Goal: Find specific page/section: Find specific page/section

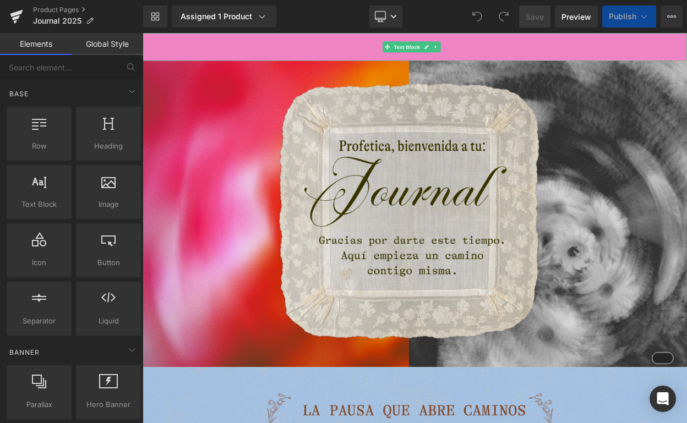
click at [307, 62] on div at bounding box center [476, 50] width 666 height 34
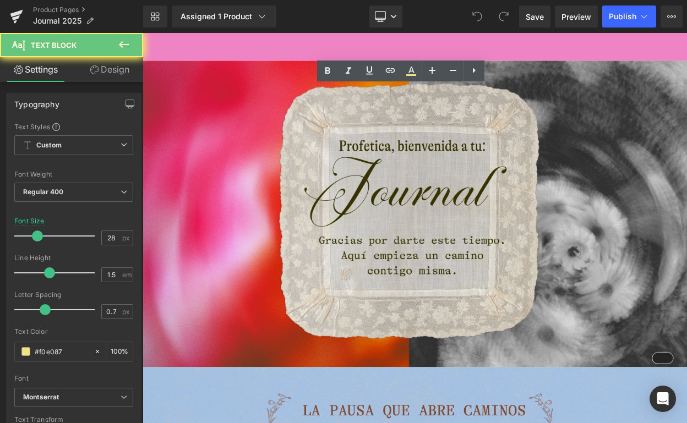
click at [285, 40] on p at bounding box center [476, 50] width 666 height 23
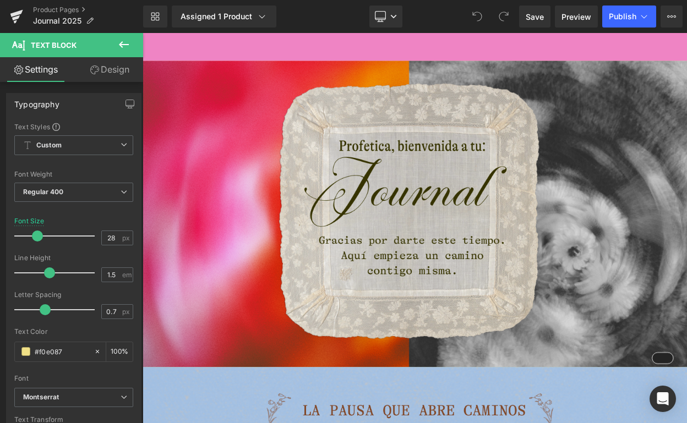
click at [135, 46] on button at bounding box center [124, 45] width 39 height 24
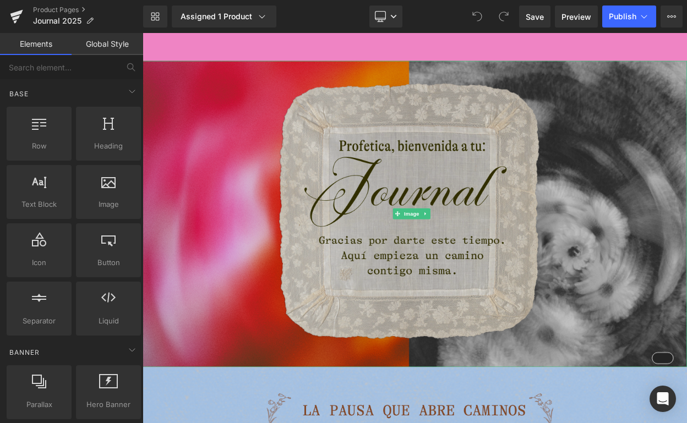
click at [309, 161] on img at bounding box center [476, 254] width 666 height 375
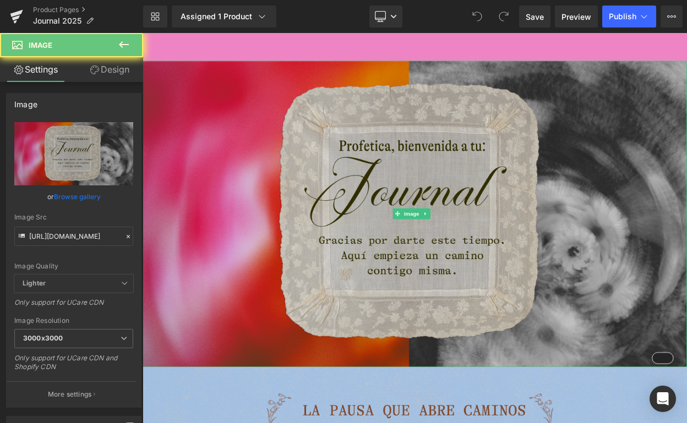
click at [320, 423] on img at bounding box center [476, 254] width 666 height 375
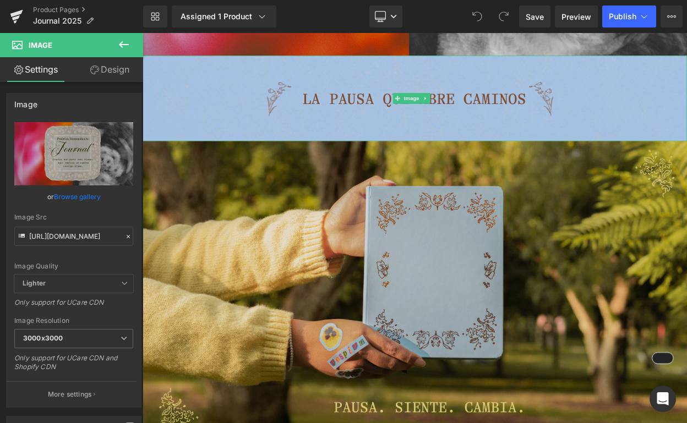
scroll to position [395, 0]
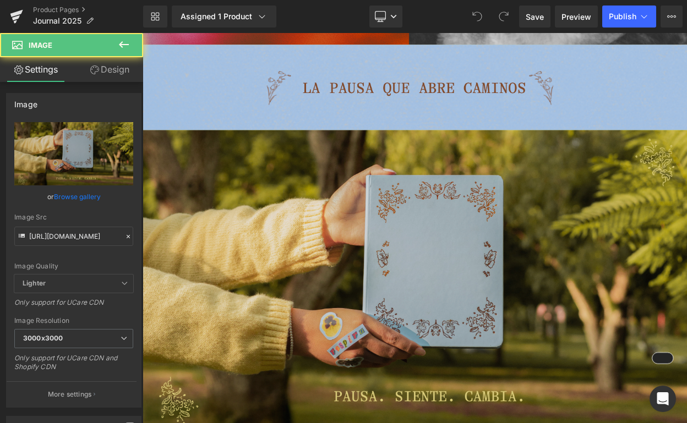
click at [433, 391] on img at bounding box center [476, 339] width 666 height 374
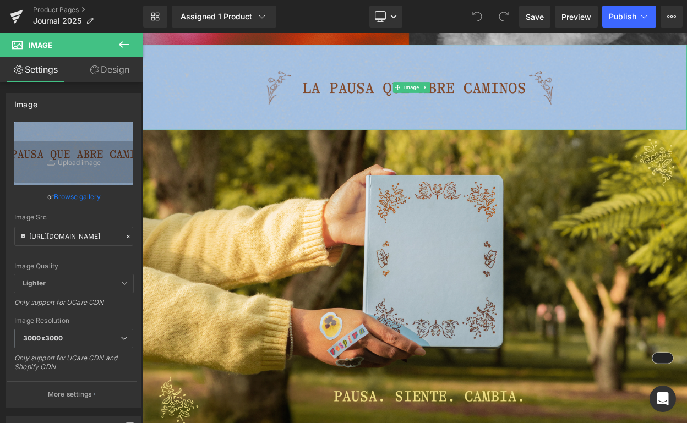
click at [127, 52] on button at bounding box center [124, 45] width 39 height 24
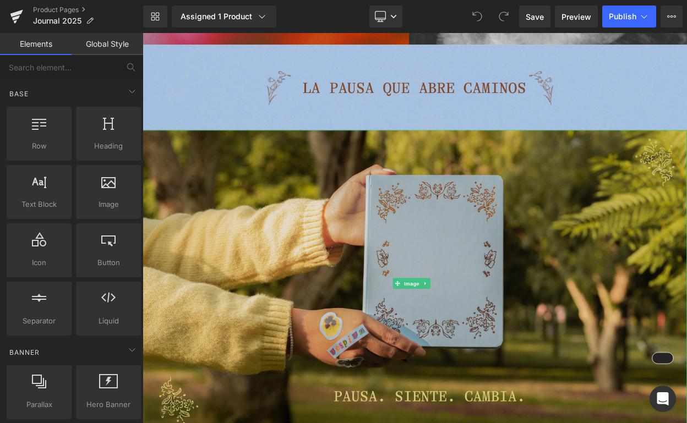
click at [428, 241] on img at bounding box center [476, 339] width 666 height 374
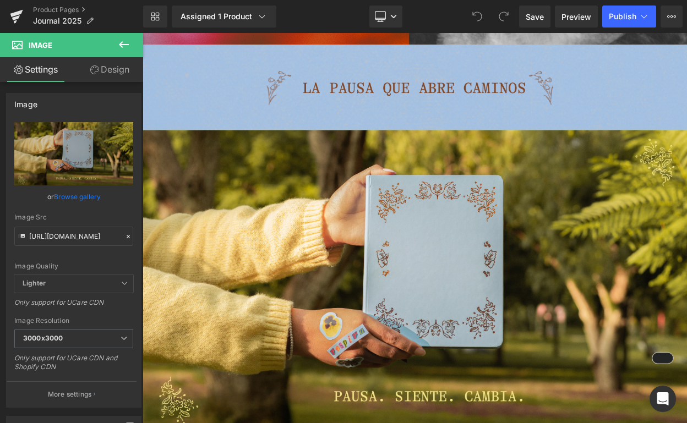
click at [128, 43] on icon at bounding box center [123, 44] width 13 height 13
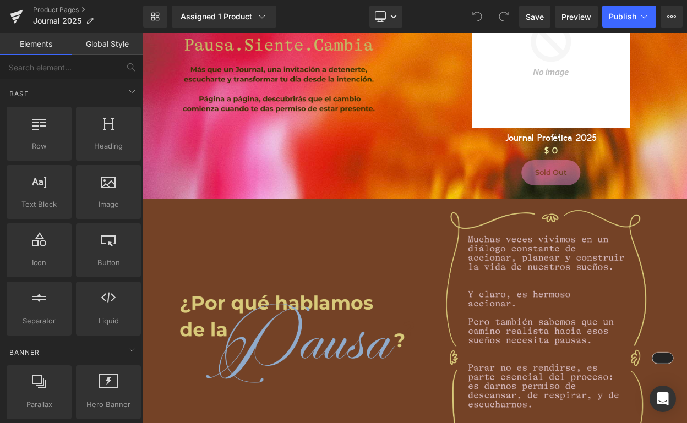
scroll to position [797, 0]
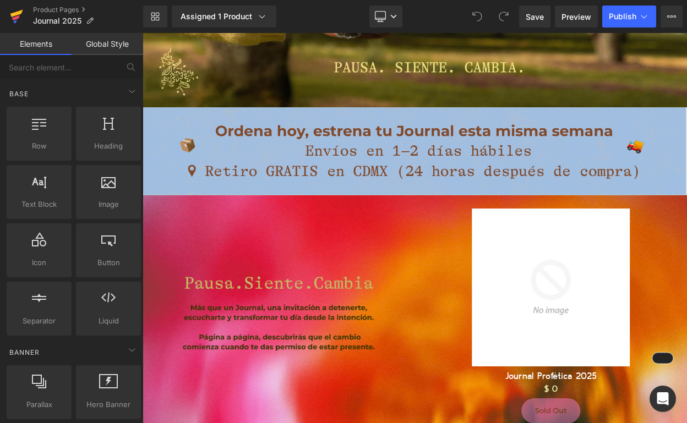
click at [22, 17] on icon at bounding box center [16, 17] width 13 height 28
